Goal: Information Seeking & Learning: Learn about a topic

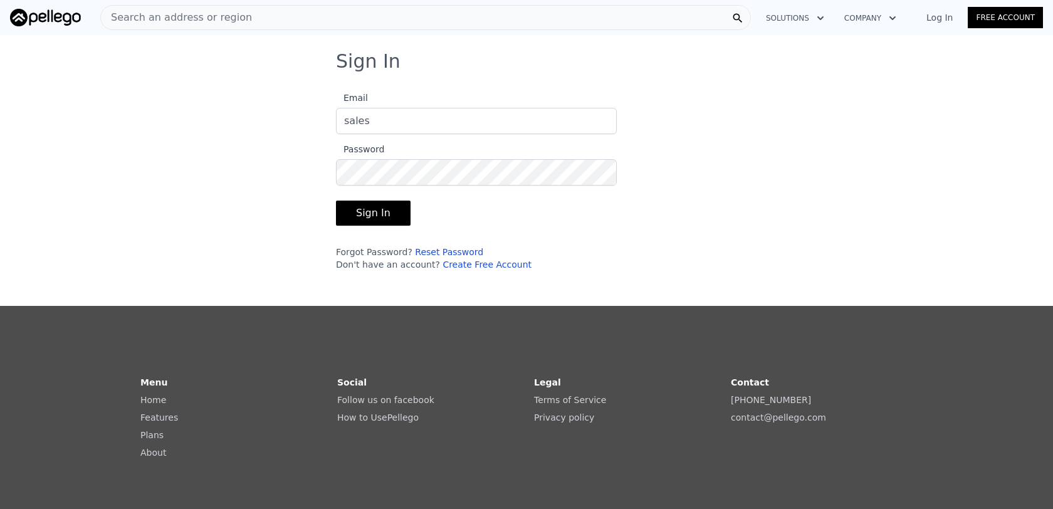
type input "[EMAIL_ADDRESS][DOMAIN_NAME]"
click at [336, 201] on button "Sign In" at bounding box center [373, 213] width 75 height 25
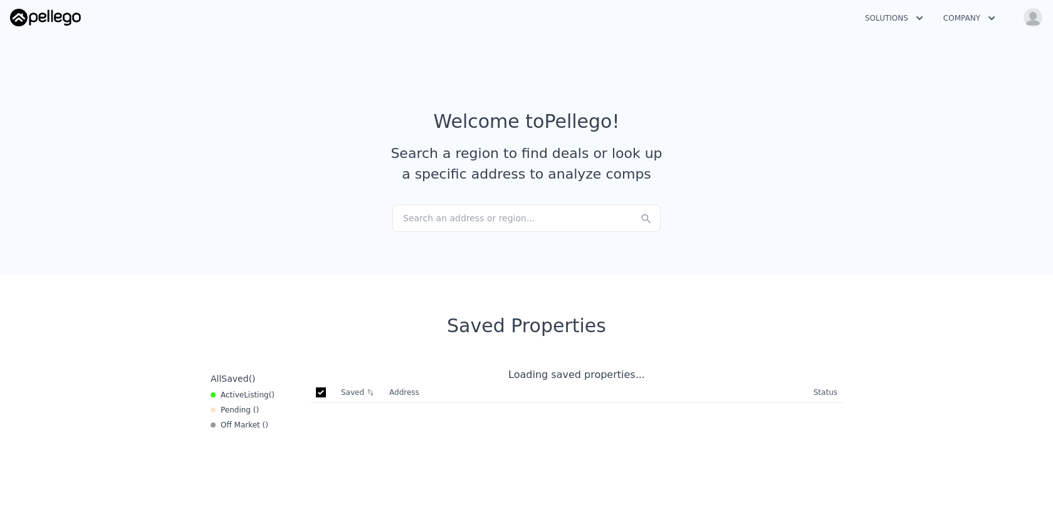
checkbox input "true"
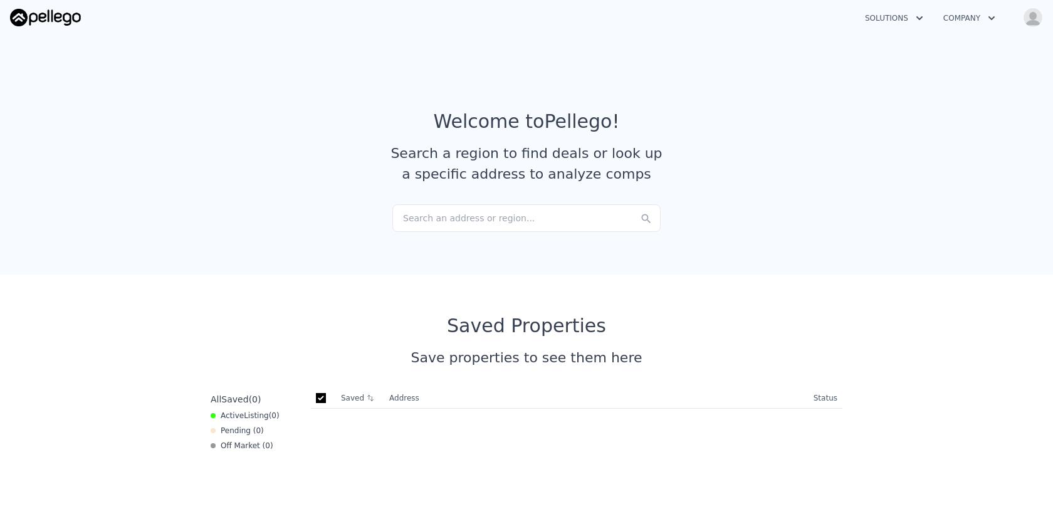
click at [443, 223] on div "Search an address or region..." at bounding box center [526, 218] width 268 height 28
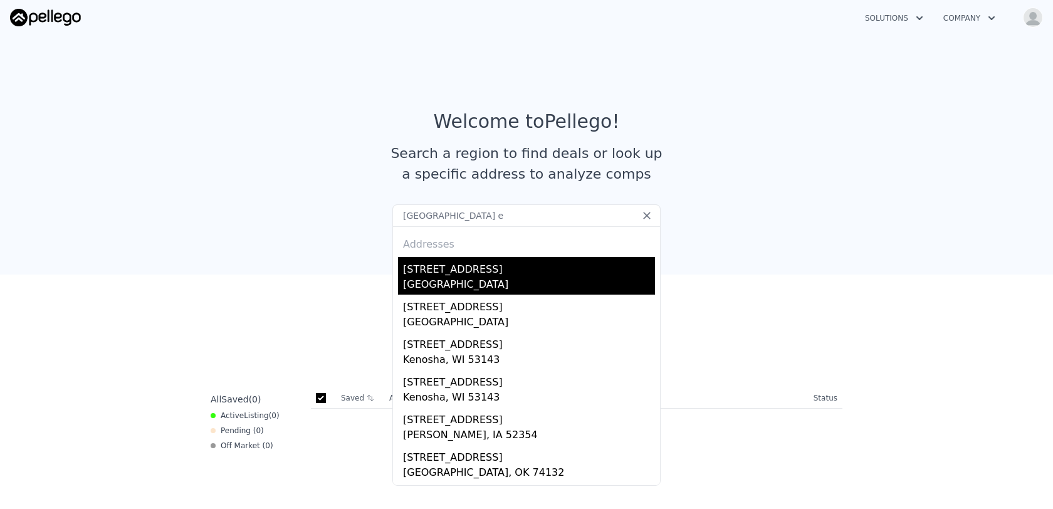
type input "[GEOGRAPHIC_DATA] e"
click at [474, 269] on div "[STREET_ADDRESS]" at bounding box center [529, 267] width 252 height 20
